Goal: Check status: Check status

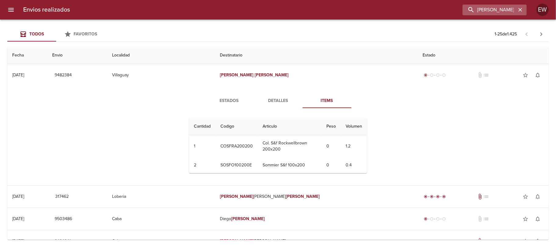
drag, startPoint x: 521, startPoint y: 10, endPoint x: 503, endPoint y: 10, distance: 18.0
click at [520, 10] on icon "button" at bounding box center [520, 10] width 6 height 6
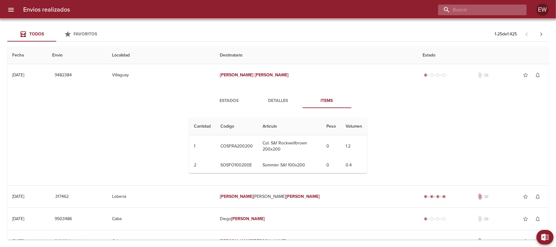
click at [495, 10] on input "buscar" at bounding box center [477, 10] width 78 height 11
paste input "[PERSON_NAME]"
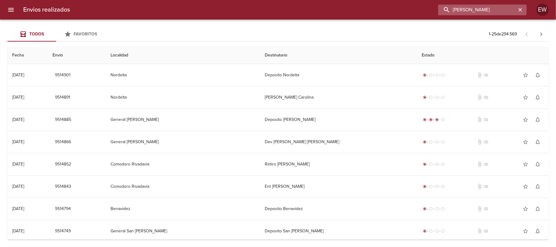
type input "[PERSON_NAME]"
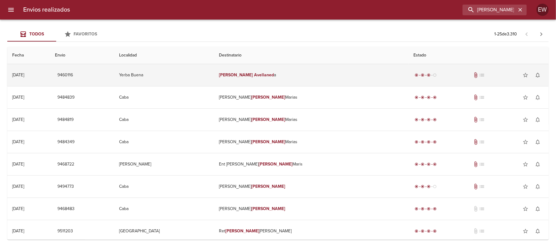
click at [359, 69] on td "[PERSON_NAME] a" at bounding box center [311, 75] width 194 height 22
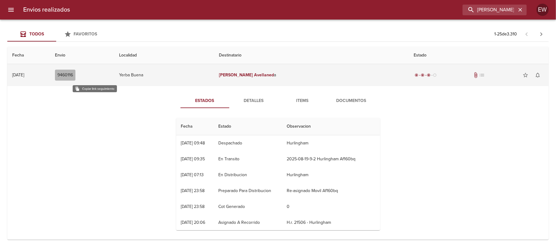
click at [73, 75] on span "9460116" at bounding box center [65, 75] width 16 height 8
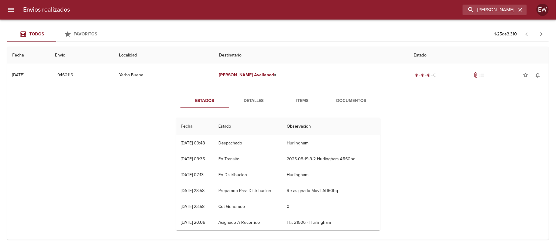
scroll to position [64, 0]
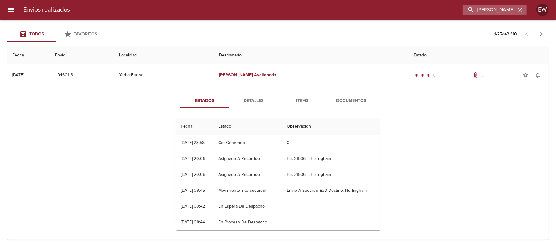
click at [517, 9] on icon "button" at bounding box center [520, 10] width 6 height 6
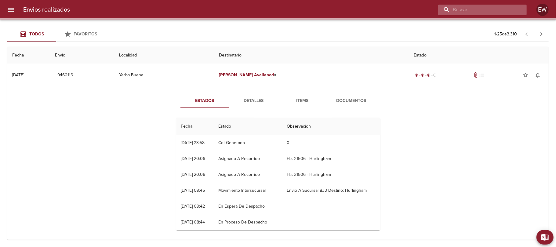
click at [508, 10] on input "buscar" at bounding box center [477, 10] width 78 height 11
paste input "28098514"
type input "28098514"
